Goal: Leave review/rating

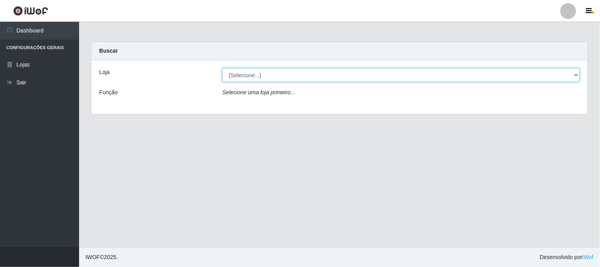
click at [283, 73] on select "[Selecione...] Casatudo BR" at bounding box center [401, 75] width 358 height 14
select select "197"
click at [222, 68] on select "[Selecione...] Casatudo BR" at bounding box center [401, 75] width 358 height 14
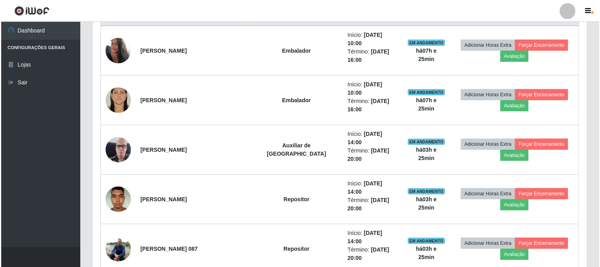
scroll to position [277, 0]
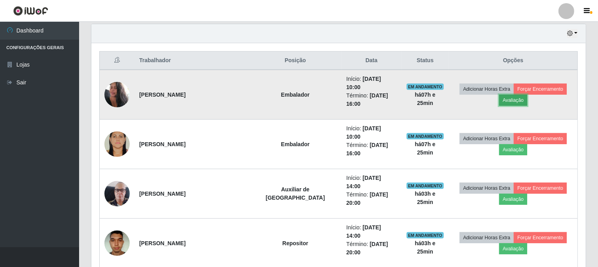
click at [527, 95] on button "Avaliação" at bounding box center [513, 100] width 28 height 11
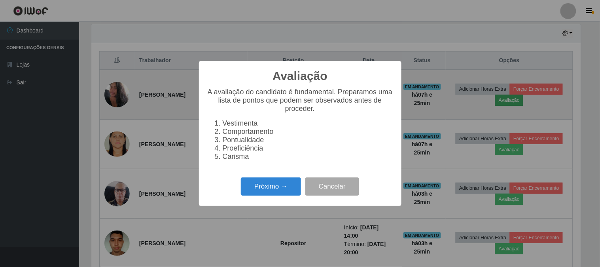
scroll to position [164, 489]
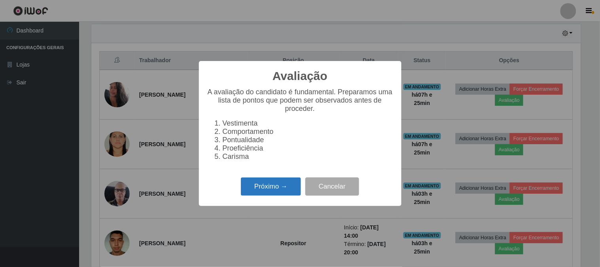
click at [260, 187] on button "Próximo →" at bounding box center [271, 186] width 60 height 19
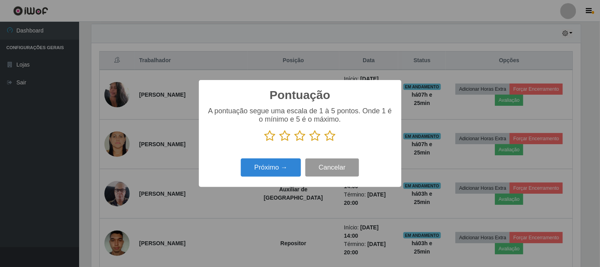
scroll to position [395508, 395182]
click at [325, 135] on icon at bounding box center [330, 136] width 11 height 12
click at [325, 142] on input "radio" at bounding box center [325, 142] width 0 height 0
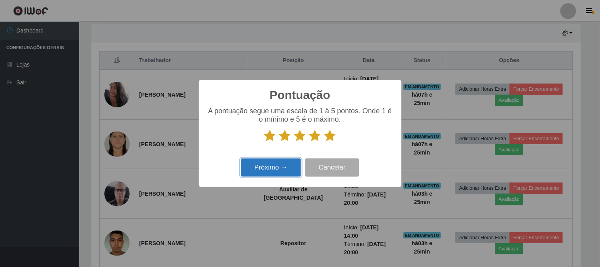
click at [286, 164] on button "Próximo →" at bounding box center [271, 167] width 60 height 19
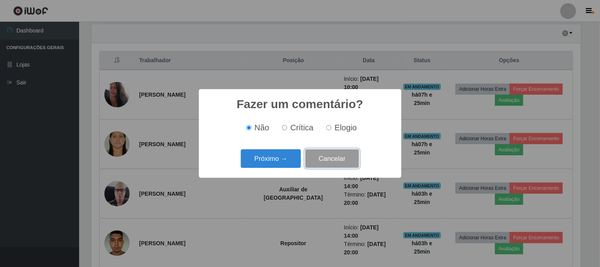
click at [350, 165] on button "Cancelar" at bounding box center [332, 158] width 54 height 19
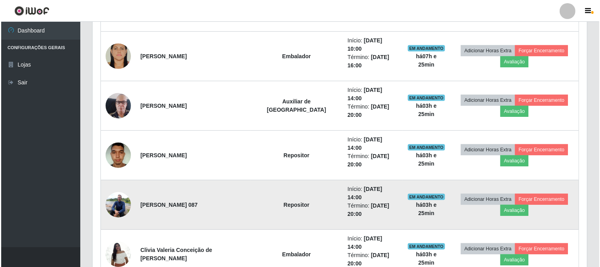
scroll to position [321, 0]
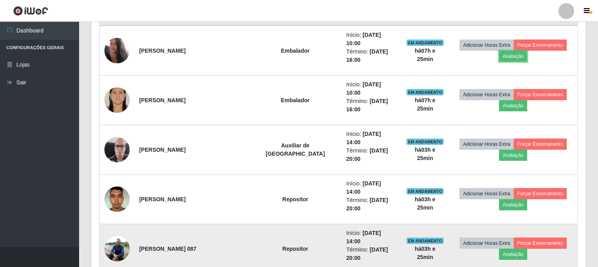
click at [499, 51] on button "Avaliação" at bounding box center [513, 56] width 28 height 11
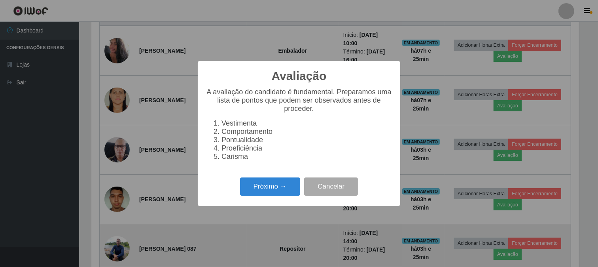
scroll to position [164, 489]
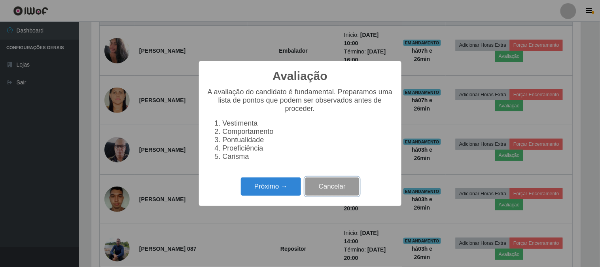
click at [324, 189] on button "Cancelar" at bounding box center [332, 186] width 54 height 19
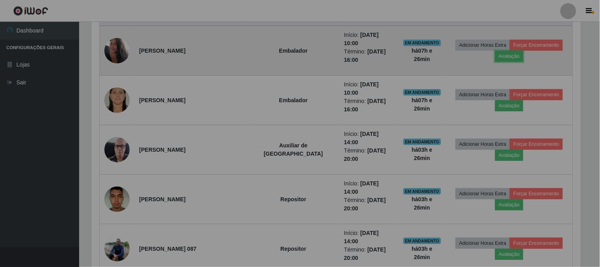
scroll to position [164, 495]
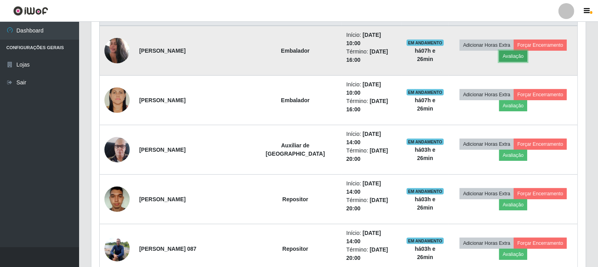
click at [527, 51] on button "Avaliação" at bounding box center [513, 56] width 28 height 11
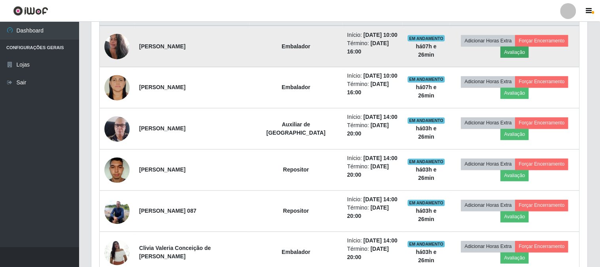
scroll to position [164, 489]
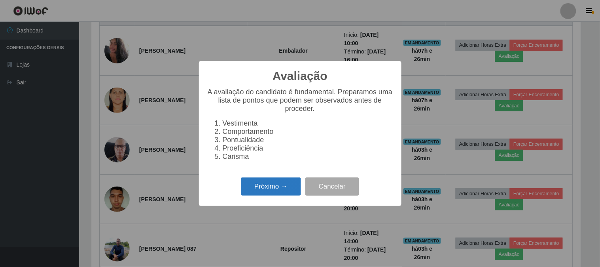
click at [300, 182] on button "Próximo →" at bounding box center [271, 186] width 60 height 19
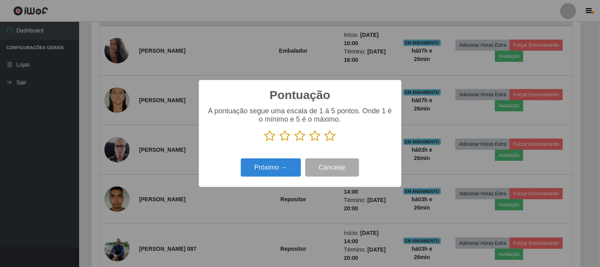
drag, startPoint x: 338, startPoint y: 135, endPoint x: 322, endPoint y: 140, distance: 16.5
click at [328, 140] on p at bounding box center [300, 136] width 187 height 12
drag, startPoint x: 329, startPoint y: 137, endPoint x: 285, endPoint y: 160, distance: 49.2
click at [328, 138] on icon at bounding box center [330, 136] width 11 height 12
click at [325, 142] on input "radio" at bounding box center [325, 142] width 0 height 0
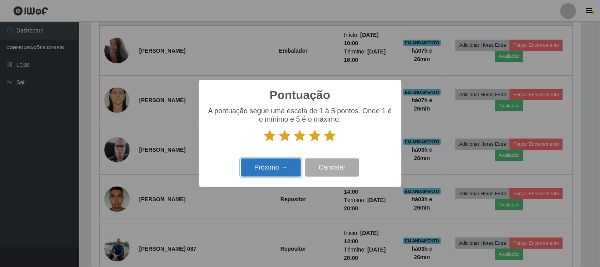
click at [283, 164] on button "Próximo →" at bounding box center [271, 167] width 60 height 19
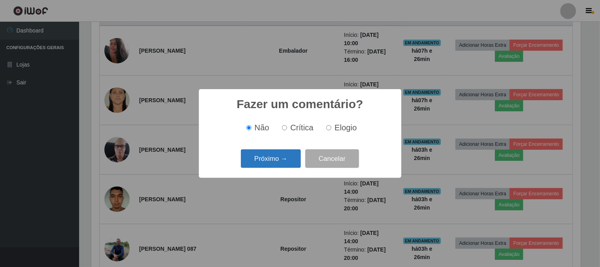
click at [286, 155] on button "Próximo →" at bounding box center [271, 158] width 60 height 19
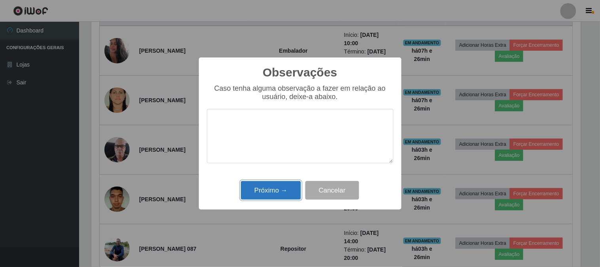
click at [285, 187] on button "Próximo →" at bounding box center [271, 190] width 60 height 19
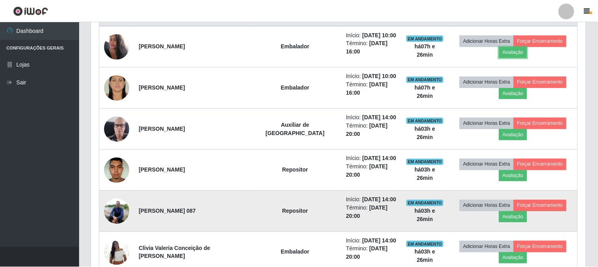
scroll to position [164, 495]
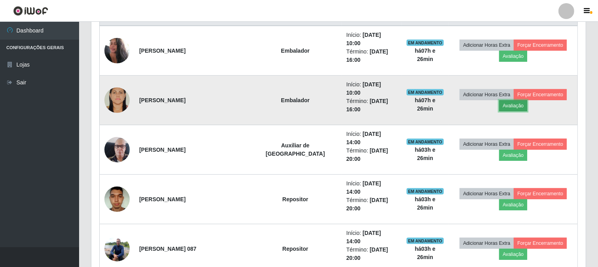
click at [527, 100] on button "Avaliação" at bounding box center [513, 105] width 28 height 11
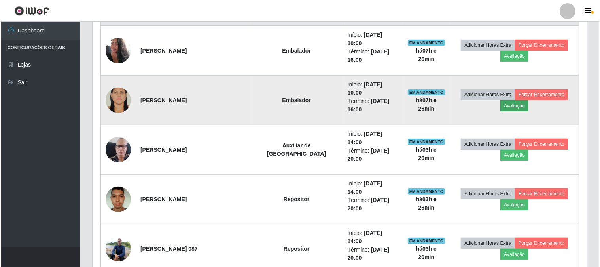
scroll to position [164, 489]
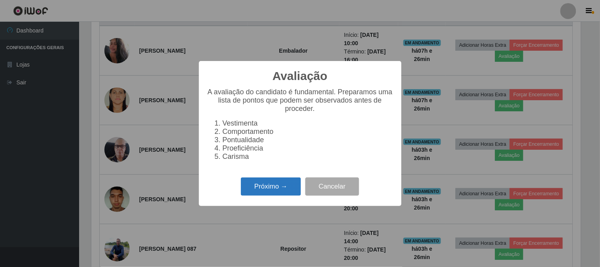
click at [280, 182] on button "Próximo →" at bounding box center [271, 186] width 60 height 19
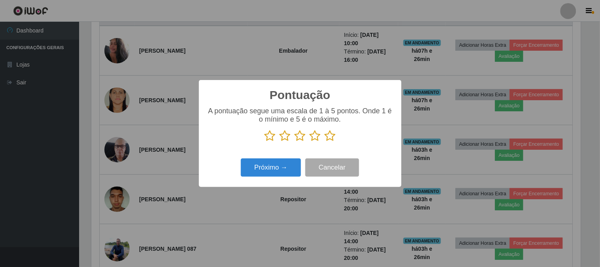
drag, startPoint x: 333, startPoint y: 129, endPoint x: 329, endPoint y: 136, distance: 8.0
click at [331, 133] on div "A pontuação segue uma escala de 1 à 5 pontos. Onde 1 é o mínimo e 5 é o máximo." at bounding box center [300, 124] width 187 height 35
click at [328, 137] on icon at bounding box center [330, 136] width 11 height 12
click at [325, 142] on input "radio" at bounding box center [325, 142] width 0 height 0
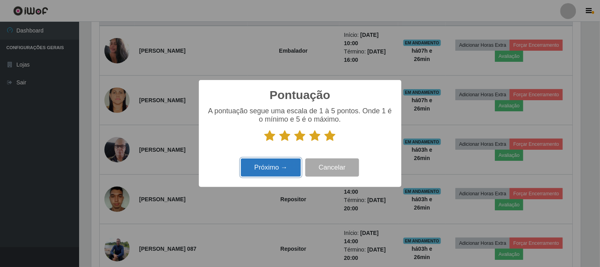
click at [279, 169] on button "Próximo →" at bounding box center [271, 167] width 60 height 19
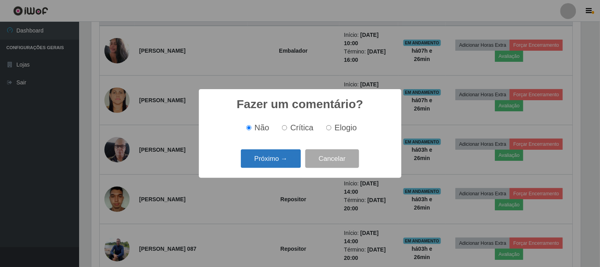
click at [285, 155] on button "Próximo →" at bounding box center [271, 158] width 60 height 19
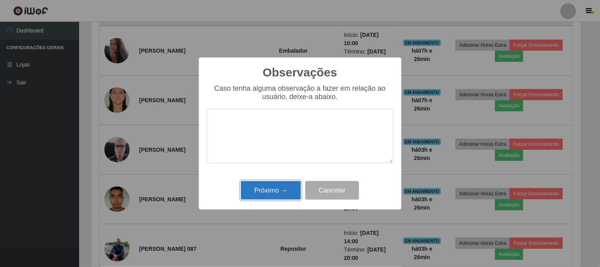
click at [285, 192] on button "Próximo →" at bounding box center [271, 190] width 60 height 19
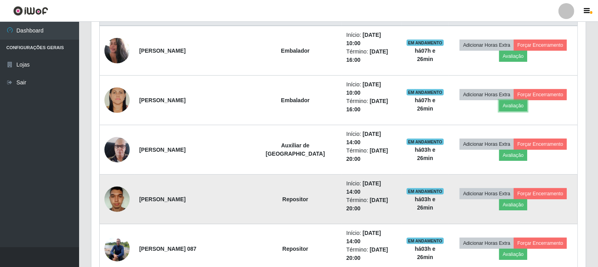
scroll to position [277, 0]
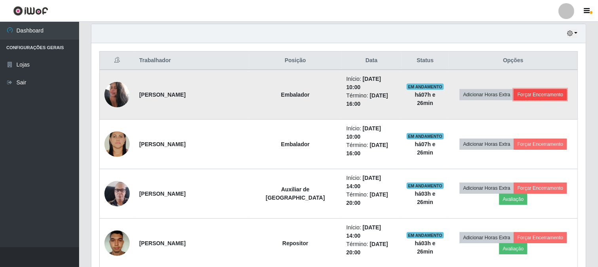
click at [531, 89] on button "Forçar Encerramento" at bounding box center [540, 94] width 53 height 11
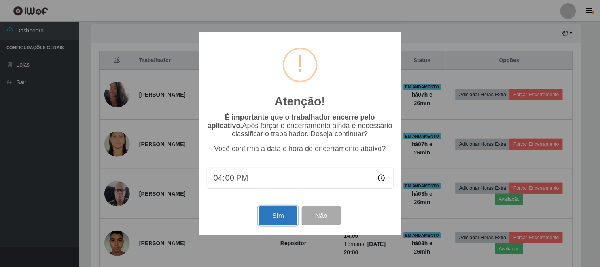
click at [284, 213] on button "Sim" at bounding box center [278, 215] width 38 height 19
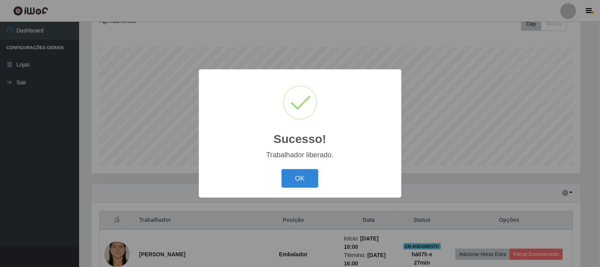
click at [299, 194] on div "Sucesso! × Trabalhador liberado. OK Cancel" at bounding box center [300, 133] width 203 height 128
click at [297, 185] on button "OK" at bounding box center [300, 178] width 37 height 19
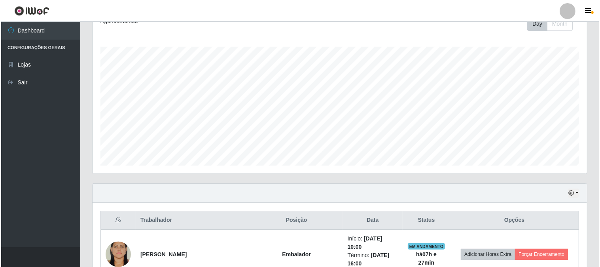
scroll to position [206, 0]
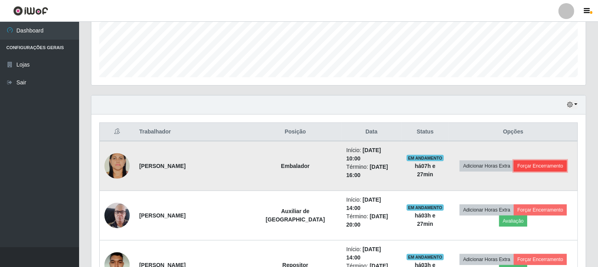
click at [515, 160] on button "Forçar Encerramento" at bounding box center [540, 165] width 53 height 11
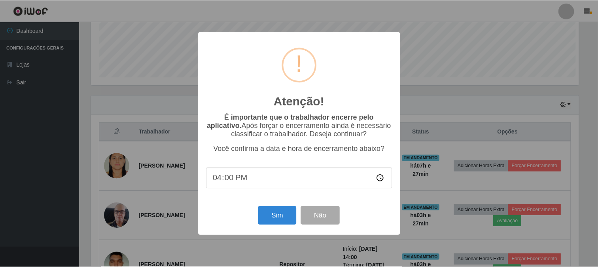
scroll to position [164, 489]
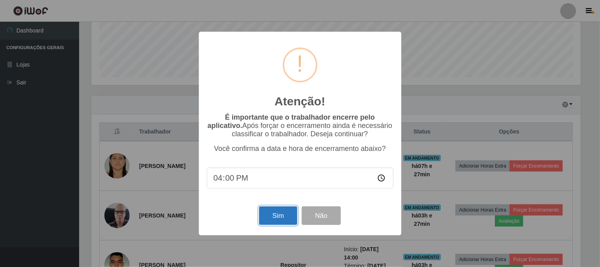
click at [265, 218] on button "Sim" at bounding box center [278, 215] width 38 height 19
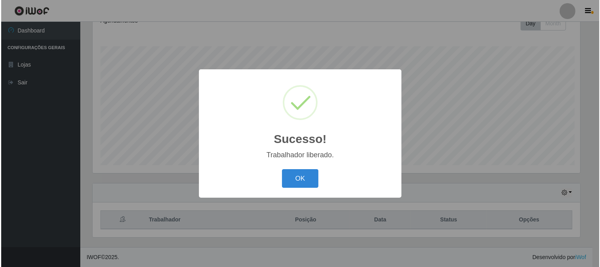
scroll to position [0, 0]
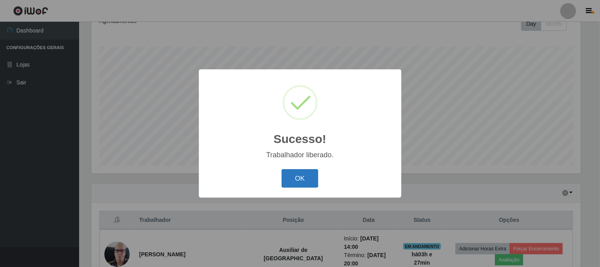
click at [298, 172] on button "OK" at bounding box center [300, 178] width 37 height 19
